Goal: Task Accomplishment & Management: Use online tool/utility

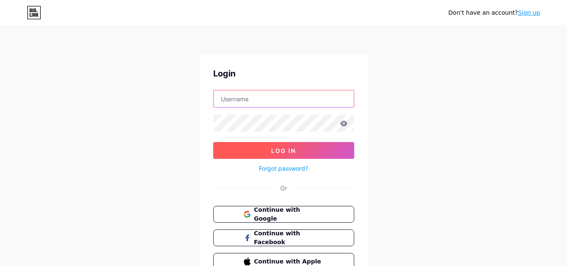
type input "[EMAIL_ADDRESS][DOMAIN_NAME]"
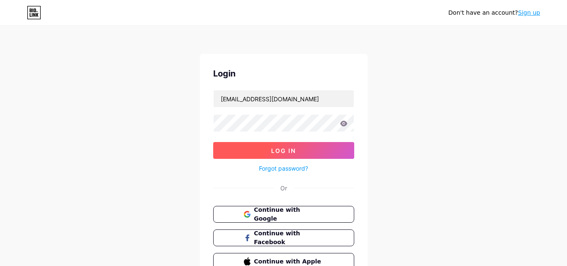
click at [277, 150] on span "Log In" at bounding box center [283, 150] width 25 height 7
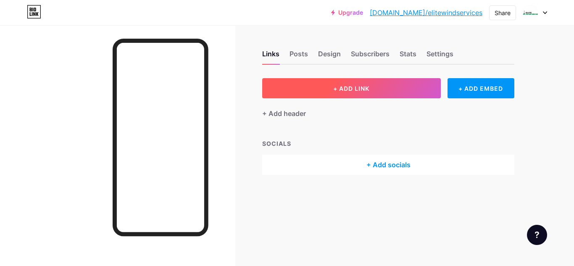
click at [351, 91] on span "+ ADD LINK" at bounding box center [351, 88] width 36 height 7
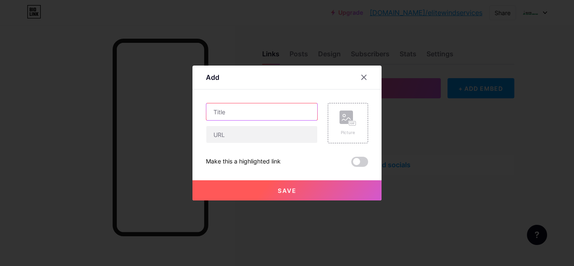
click at [236, 113] on input "text" at bounding box center [261, 111] width 111 height 17
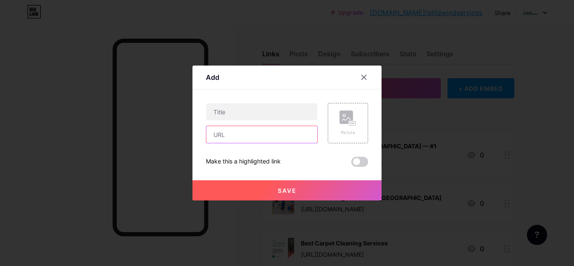
drag, startPoint x: 233, startPoint y: 129, endPoint x: 230, endPoint y: 123, distance: 6.4
click at [233, 129] on input "text" at bounding box center [261, 134] width 111 height 17
paste input "[URL][DOMAIN_NAME]"
type input "[URL][DOMAIN_NAME]"
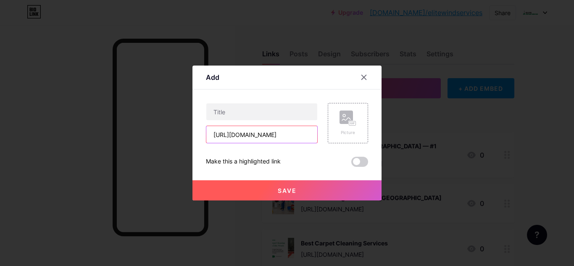
scroll to position [0, 0]
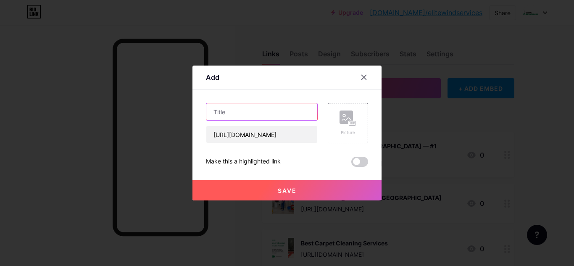
click at [232, 115] on input "text" at bounding box center [261, 111] width 111 height 17
paste input "Affordable Home Cleaning Services in [GEOGRAPHIC_DATA] for a Cleaner [DATE]"
type input "Affordable Home Cleaning Services in [GEOGRAPHIC_DATA] for a Cleaner [DATE]"
click at [361, 161] on span at bounding box center [359, 162] width 17 height 10
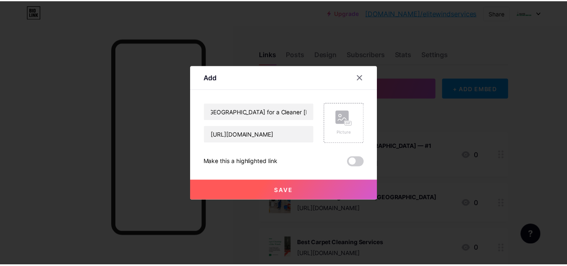
scroll to position [0, 0]
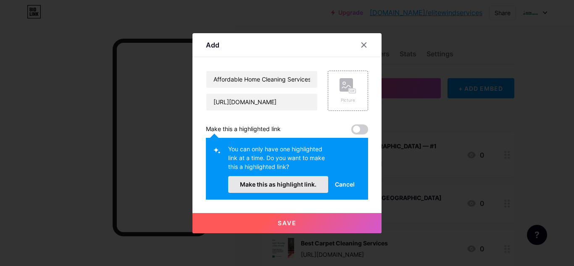
click at [285, 180] on button "Make this as highlight link." at bounding box center [278, 184] width 100 height 17
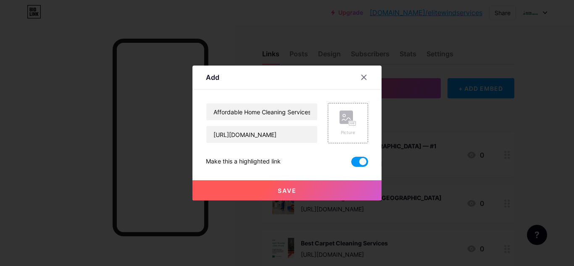
click at [289, 191] on span "Save" at bounding box center [287, 190] width 19 height 7
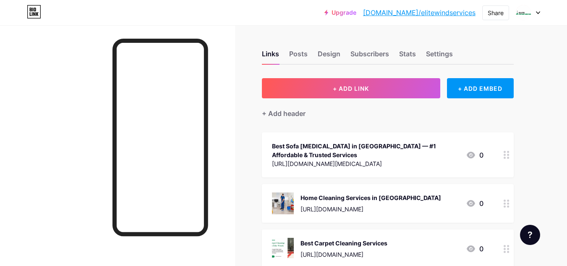
click at [407, 10] on link "[DOMAIN_NAME]/elitewindservices" at bounding box center [419, 13] width 113 height 10
